Goal: Obtain resource: Obtain resource

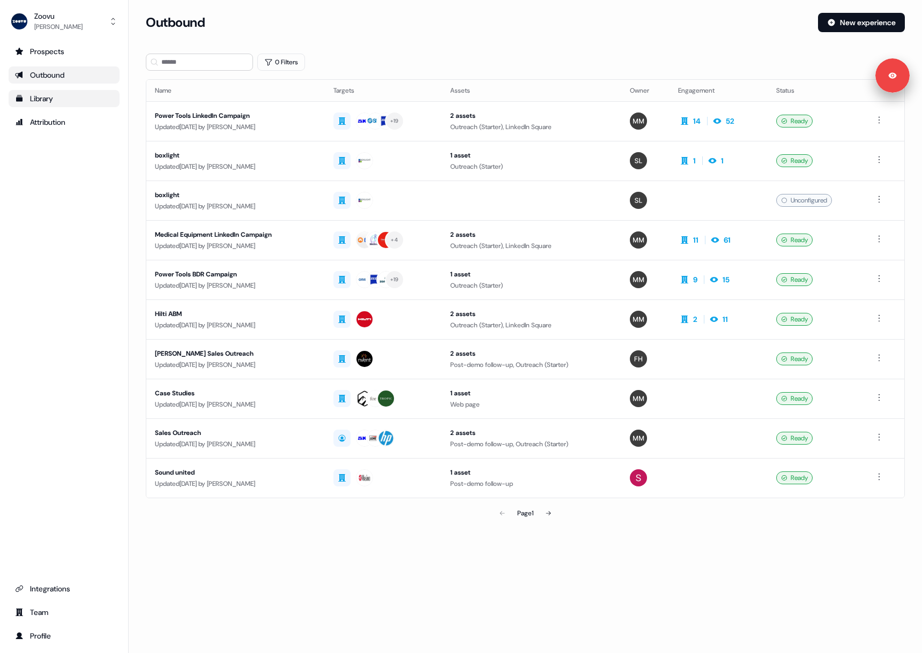
click at [73, 95] on div "Library" at bounding box center [64, 98] width 98 height 11
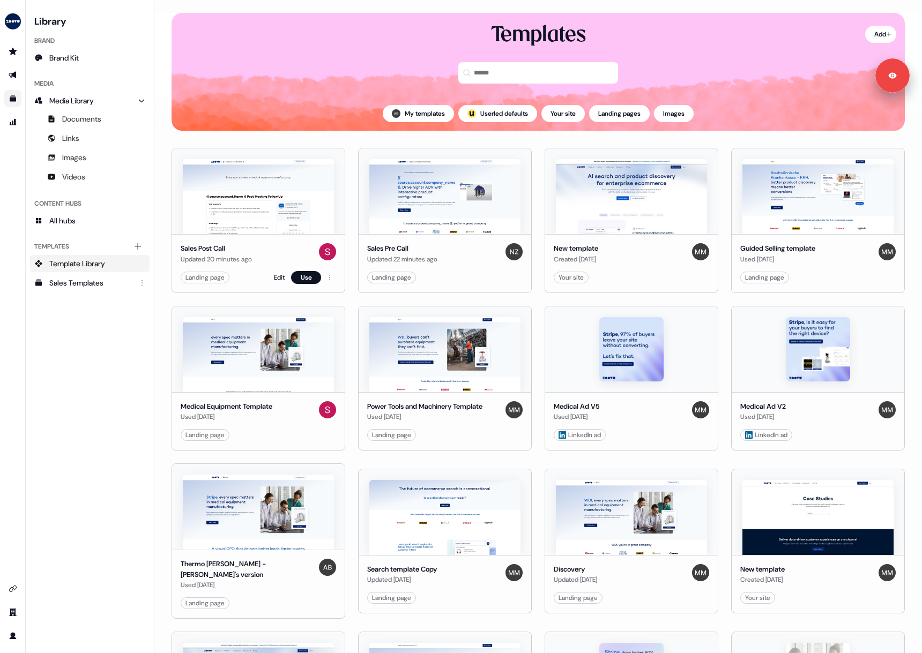
click at [287, 212] on img at bounding box center [258, 196] width 151 height 75
click at [279, 277] on link "Edit" at bounding box center [279, 277] width 11 height 11
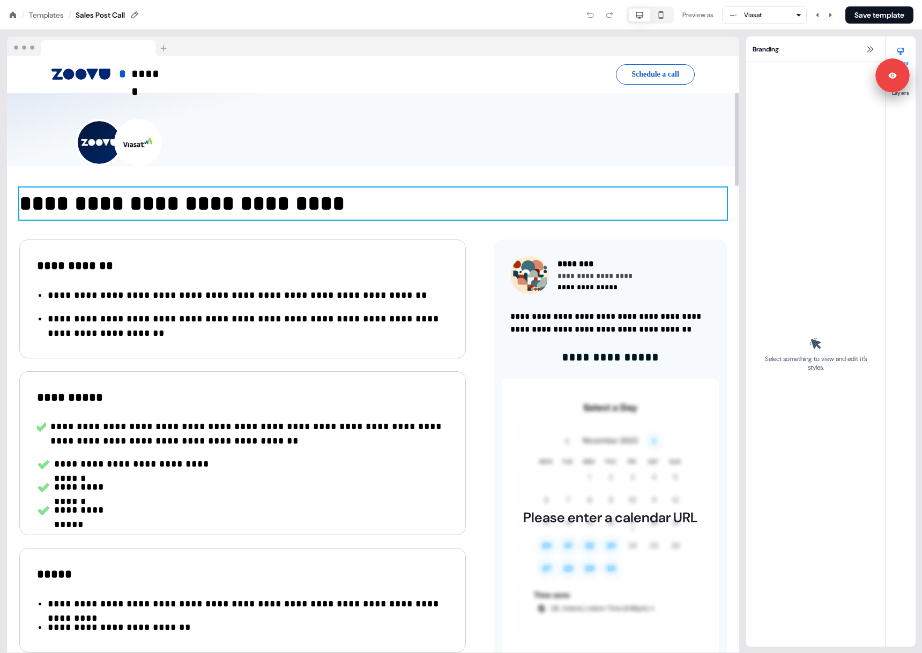
scroll to position [19, 0]
